Goal: Transaction & Acquisition: Purchase product/service

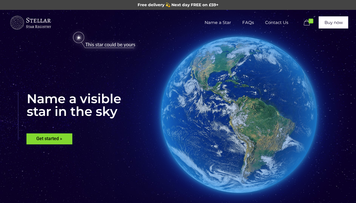
click at [335, 27] on link "Buy now" at bounding box center [333, 22] width 30 height 12
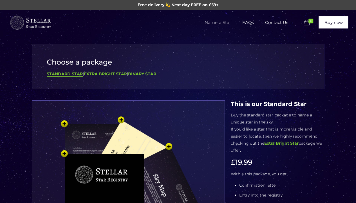
click at [115, 76] on div "Standard Star | Extra Bright Star | Binary Star" at bounding box center [178, 73] width 262 height 7
click at [115, 75] on b "Extra Bright Star" at bounding box center [105, 73] width 43 height 5
